Goal: Task Accomplishment & Management: Complete application form

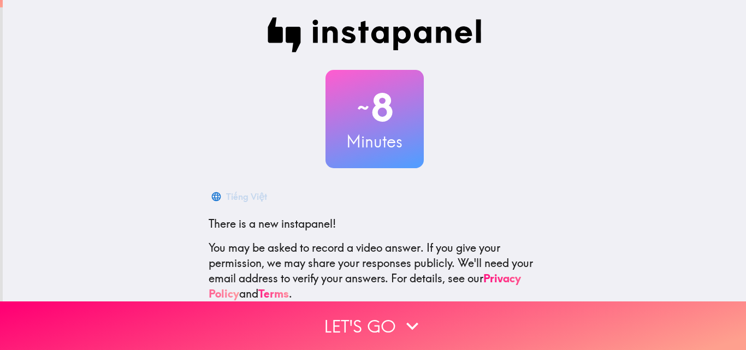
scroll to position [104, 0]
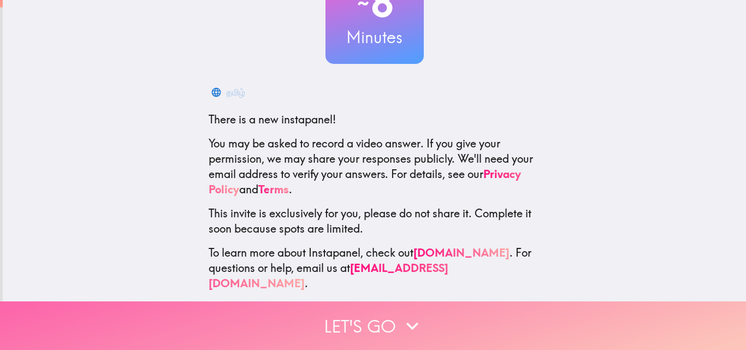
click at [409, 322] on icon "button" at bounding box center [412, 326] width 12 height 8
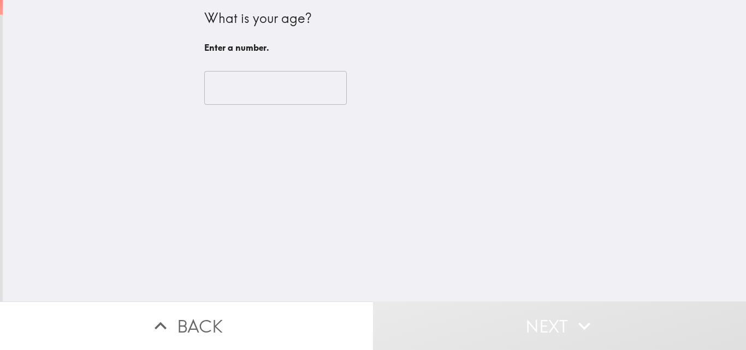
click at [259, 99] on input "number" at bounding box center [275, 88] width 142 height 34
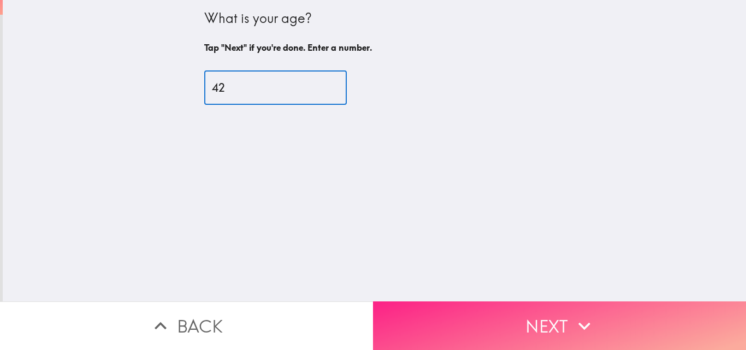
type input "42"
click at [467, 339] on button "Next" at bounding box center [559, 325] width 373 height 49
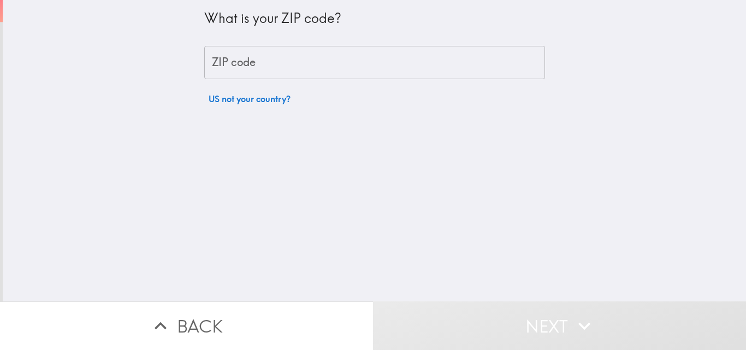
click at [331, 205] on div "What is your ZIP code? ZIP code ZIP code US not your country?" at bounding box center [374, 150] width 743 height 301
click at [229, 51] on div "ZIP code ZIP code" at bounding box center [374, 63] width 341 height 34
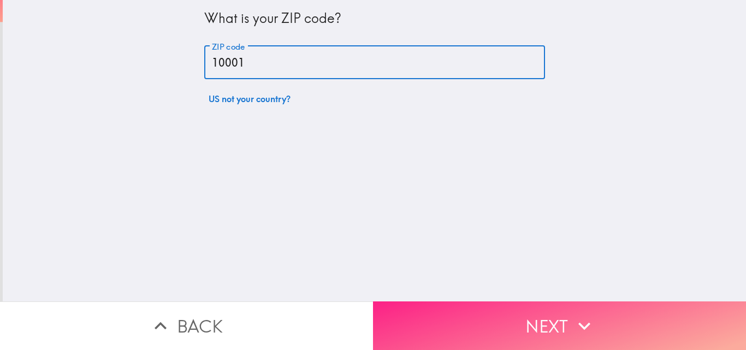
type input "10001"
click at [446, 326] on button "Next" at bounding box center [559, 325] width 373 height 49
